Goal: Use online tool/utility: Utilize a website feature to perform a specific function

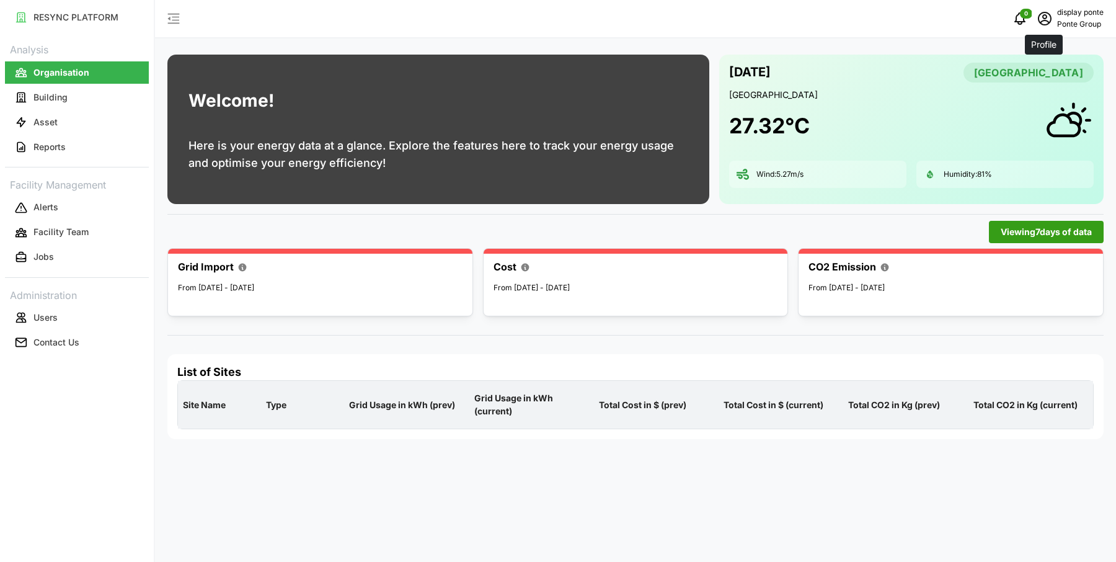
click at [1041, 18] on icon "schedule" at bounding box center [1044, 18] width 15 height 15
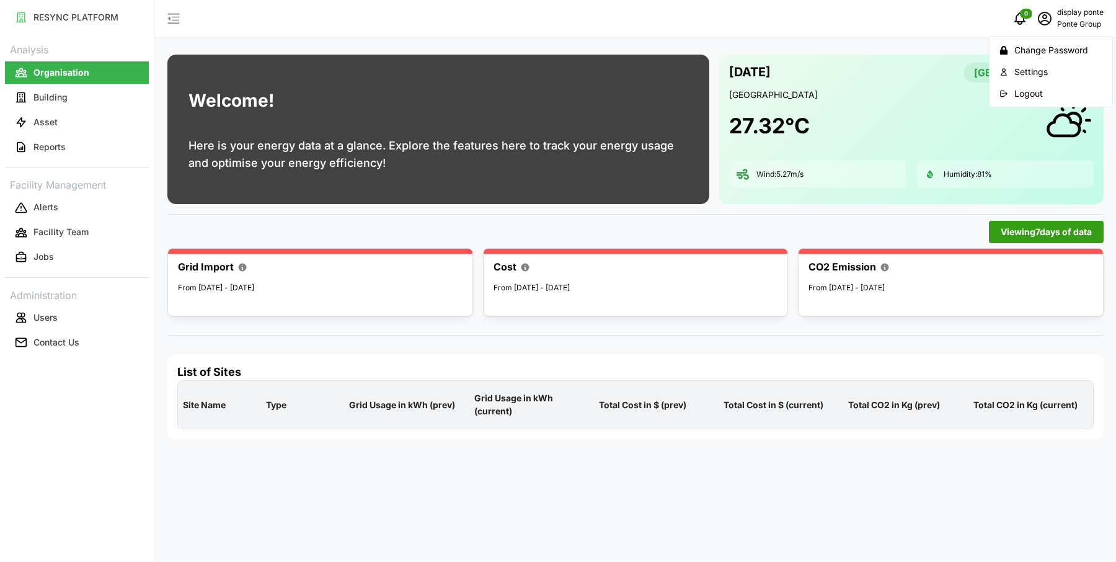
click at [1035, 94] on div "Logout" at bounding box center [1058, 94] width 88 height 14
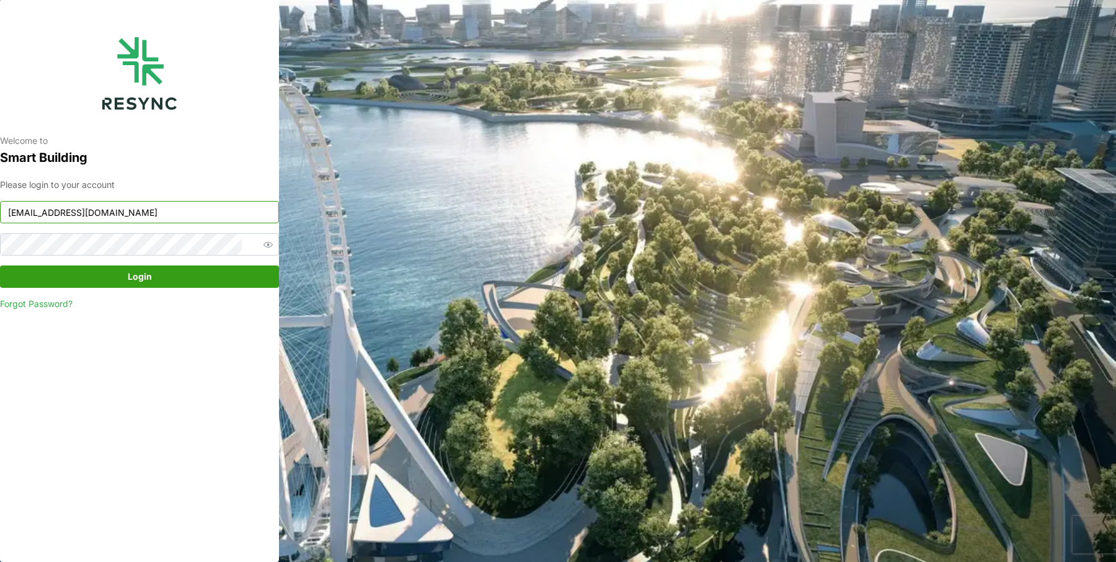
click at [145, 211] on input "ponte_group_display@resynctech.com" at bounding box center [139, 212] width 279 height 22
type input "mesp_display@resynctech.com"
click at [110, 268] on span "Login" at bounding box center [139, 276] width 255 height 21
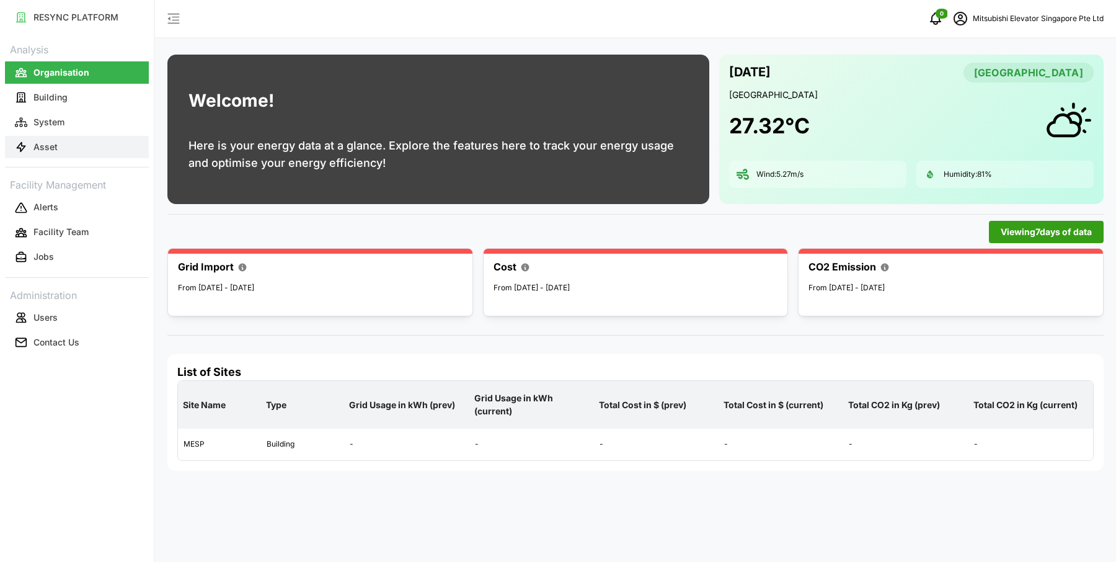
click at [66, 143] on button "Asset" at bounding box center [77, 147] width 144 height 22
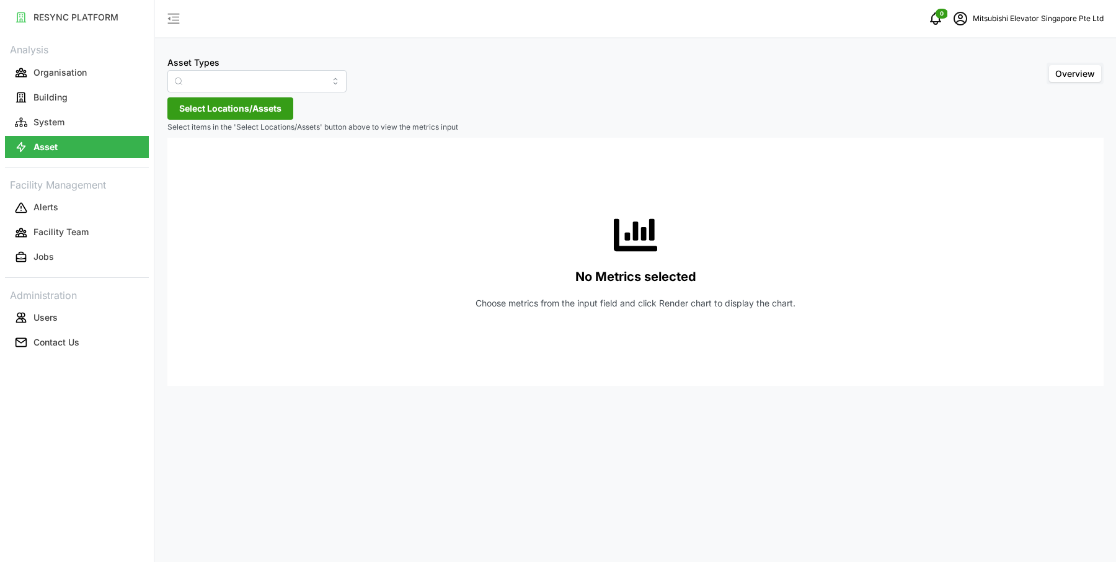
type input "Electrical Meter"
click at [205, 79] on input "Electrical Meter" at bounding box center [256, 81] width 179 height 22
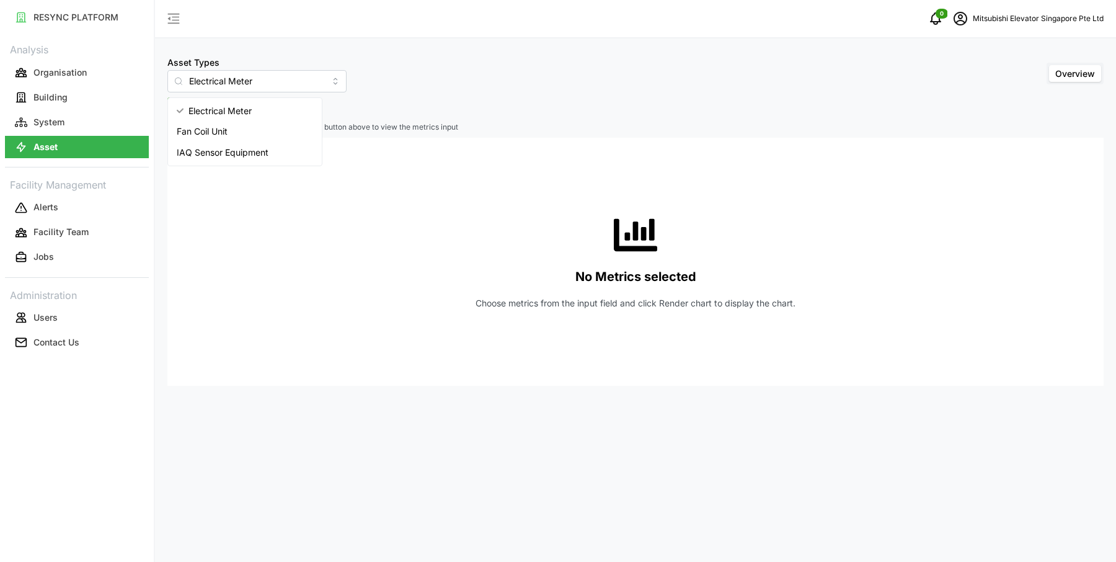
click at [438, 113] on div "Asset Types Electrical Meter Overview Select Locations/Assets Select items in t…" at bounding box center [635, 281] width 961 height 562
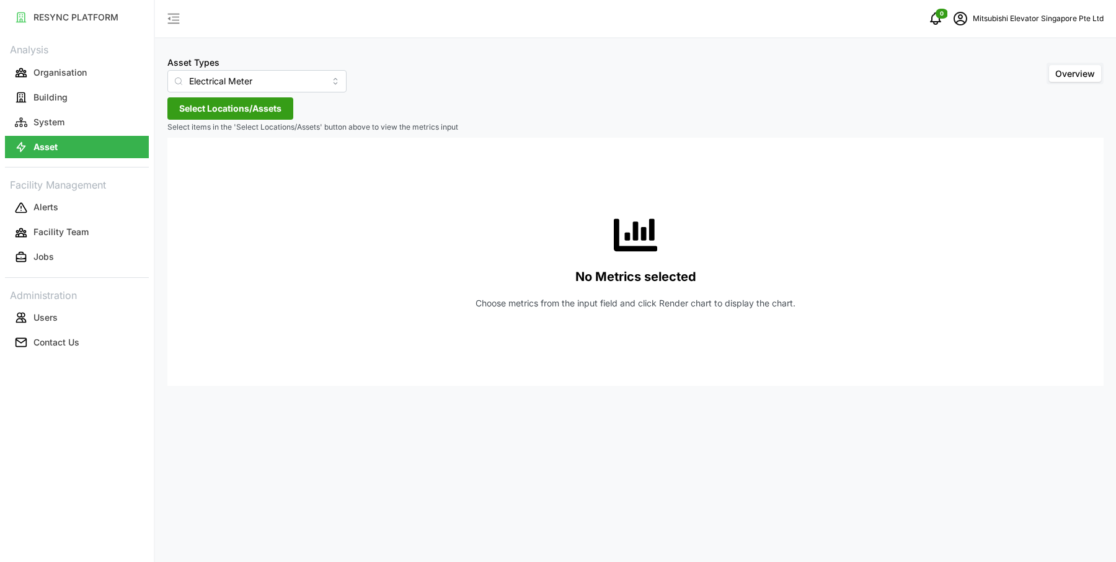
click at [244, 115] on span "Select Locations/Assets" at bounding box center [230, 108] width 102 height 21
click at [200, 166] on span "Select MESP" at bounding box center [199, 165] width 8 height 8
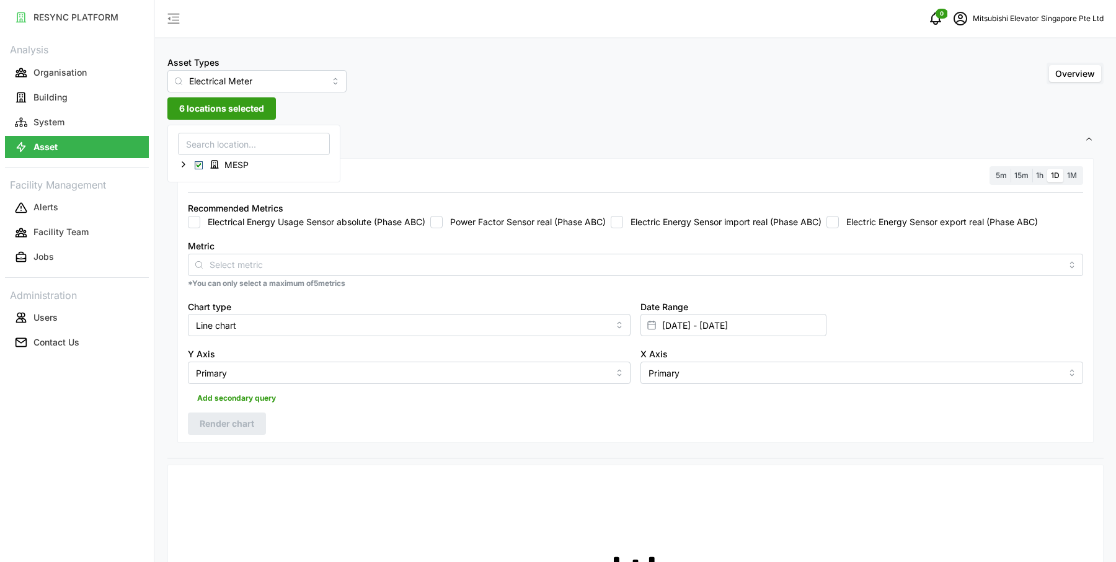
click at [281, 233] on div "Metric *You can only select a maximum of 5 metrics" at bounding box center [635, 263] width 905 height 61
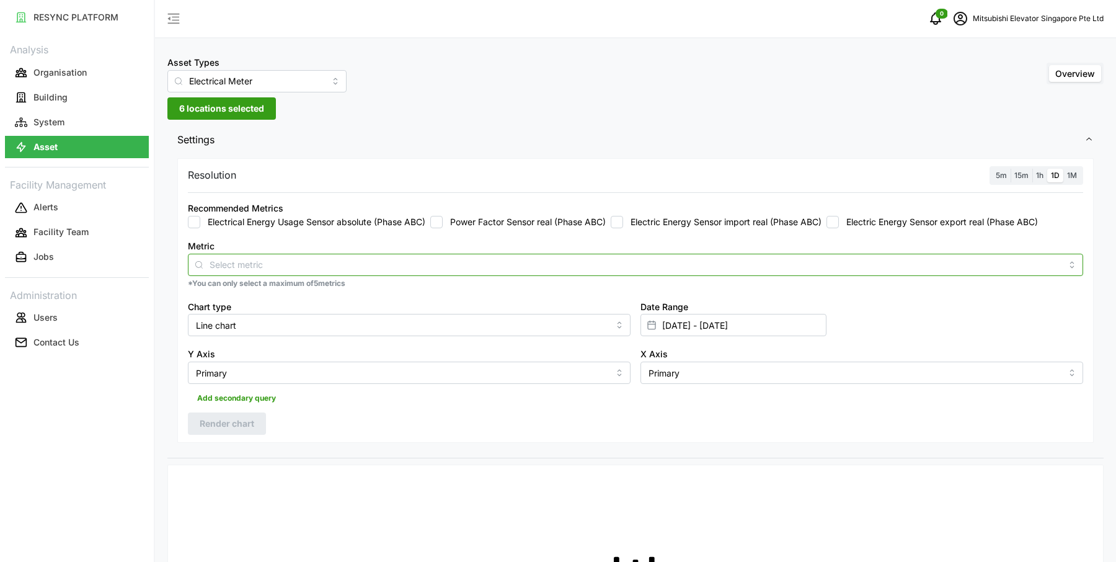
click at [451, 270] on input "Metric" at bounding box center [635, 264] width 852 height 14
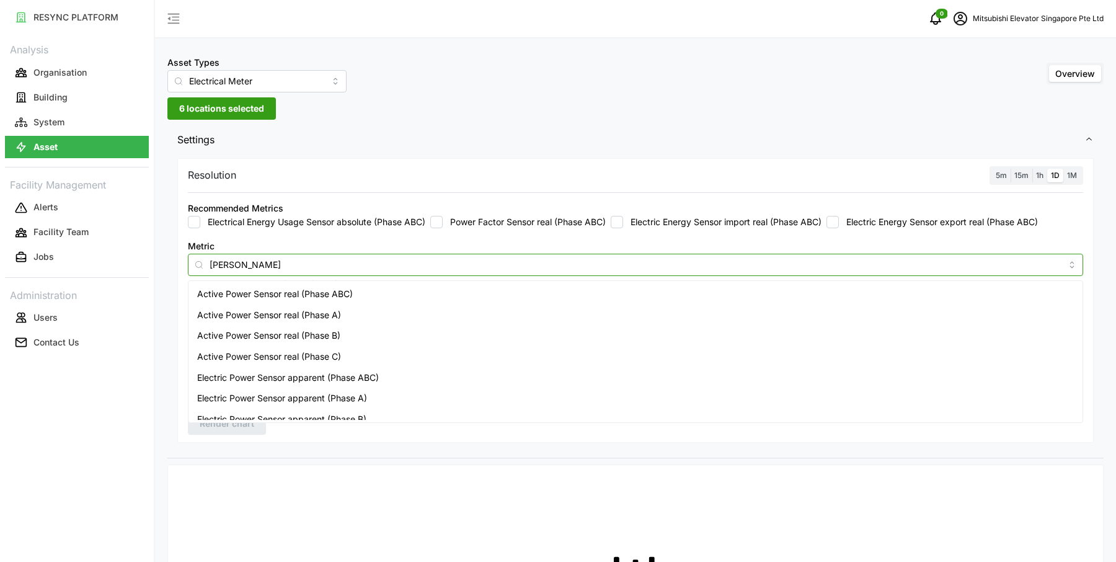
type input "power"
click at [376, 294] on div "Active Power Sensor real (Phase ABC)" at bounding box center [635, 293] width 889 height 21
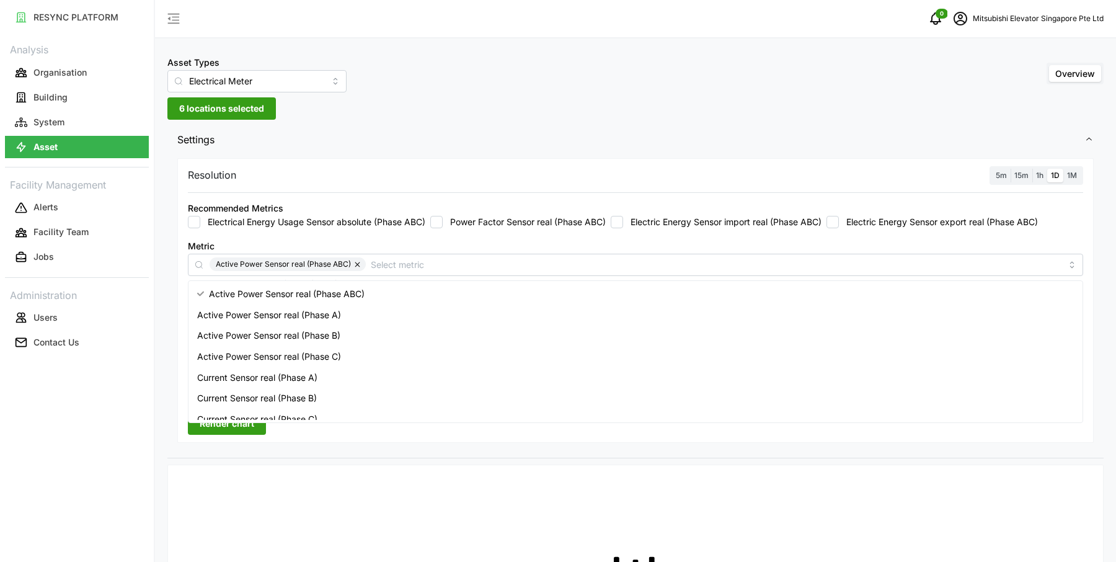
click at [998, 169] on label "5m" at bounding box center [1001, 176] width 19 height 14
click at [992, 169] on input "5m" at bounding box center [992, 169] width 0 height 0
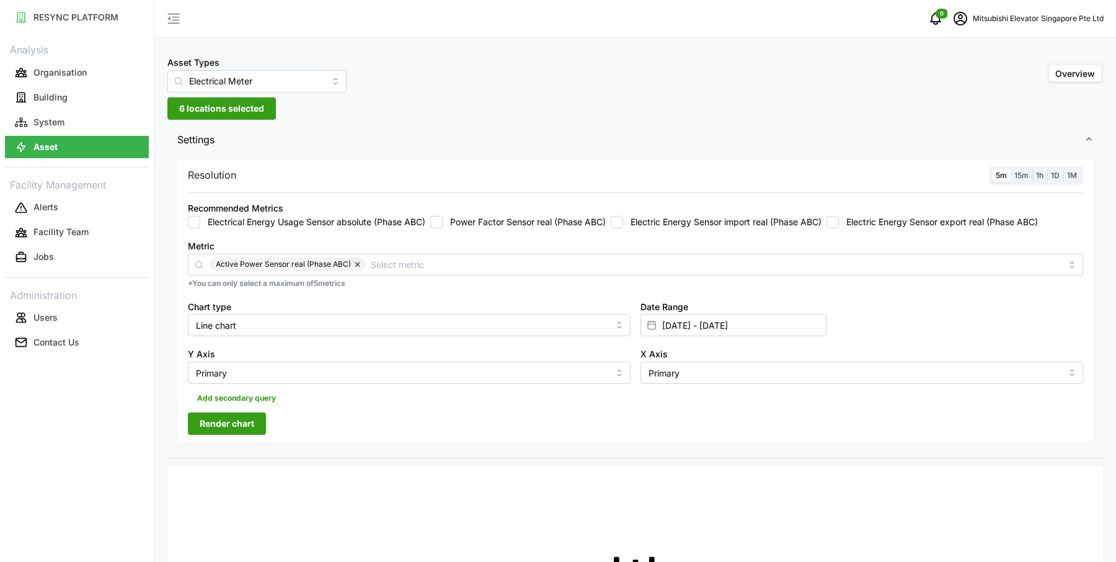
click at [249, 416] on span "Render chart" at bounding box center [227, 423] width 55 height 21
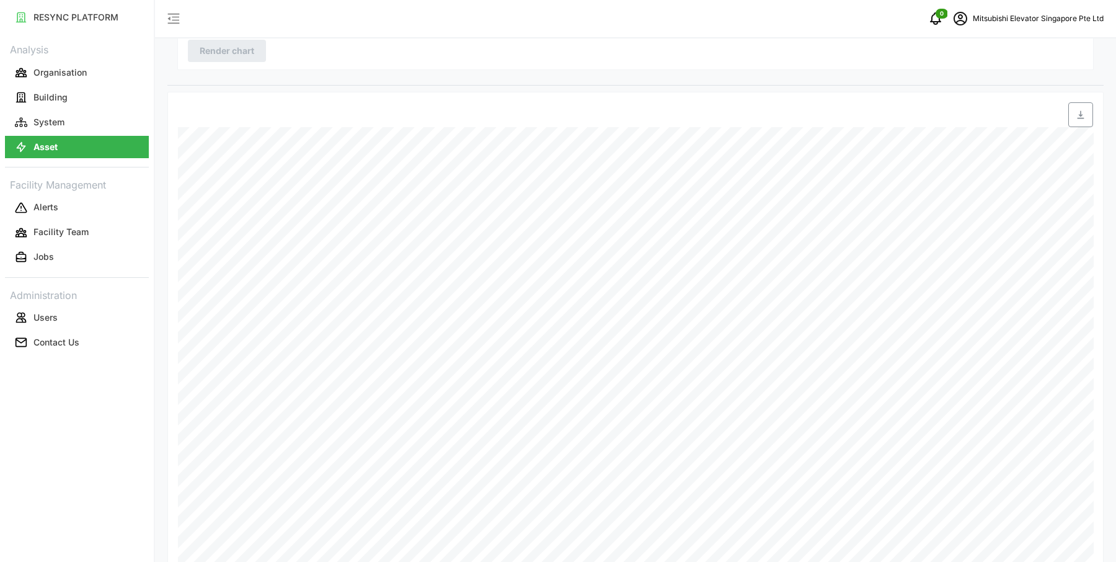
scroll to position [397, 0]
